Goal: Information Seeking & Learning: Learn about a topic

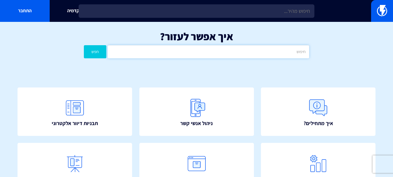
click at [288, 50] on input "text" at bounding box center [208, 51] width 201 height 13
type input "פייסבוק"
click at [94, 51] on button "חפש" at bounding box center [95, 51] width 23 height 13
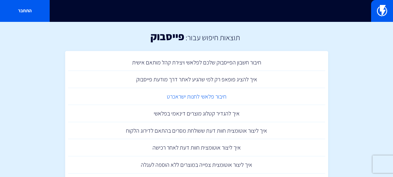
scroll to position [29, 0]
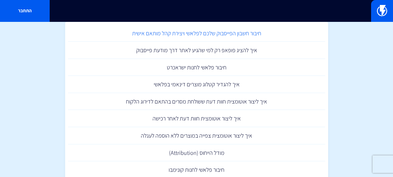
click at [236, 32] on link "חיבור חשבון הפייסבוק שלכם לפלאשי ויצירת קהל מותאם אישית" at bounding box center [196, 33] width 257 height 17
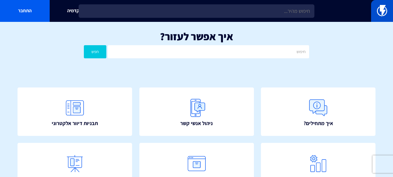
click at [374, 14] on link at bounding box center [382, 11] width 22 height 22
